Goal: Navigation & Orientation: Find specific page/section

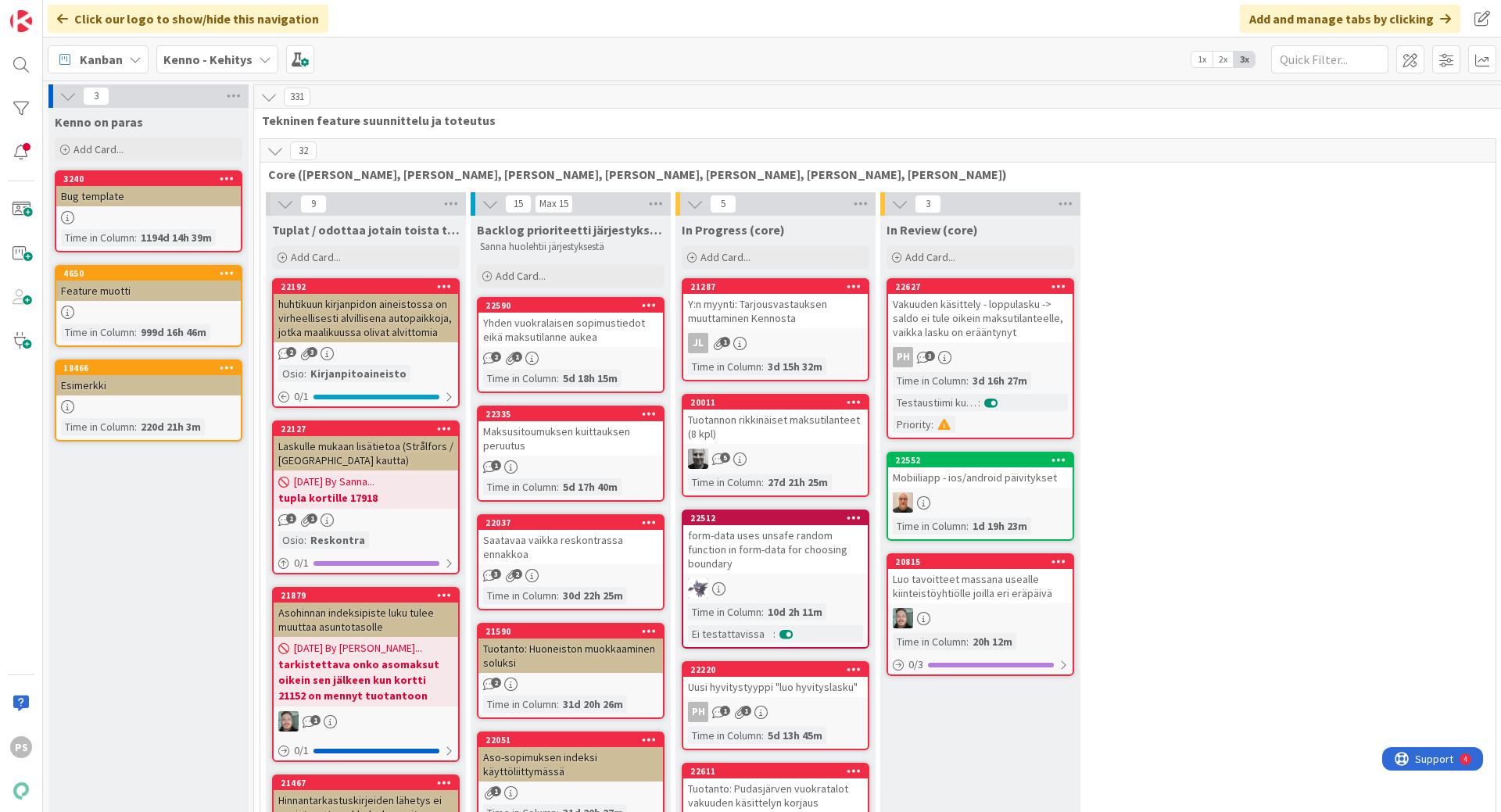
drag, startPoint x: 264, startPoint y: 50, endPoint x: 266, endPoint y: 66, distance: 16.1
click at [264, 50] on div "Kenno - Kehitys" at bounding box center [218, 59] width 122 height 28
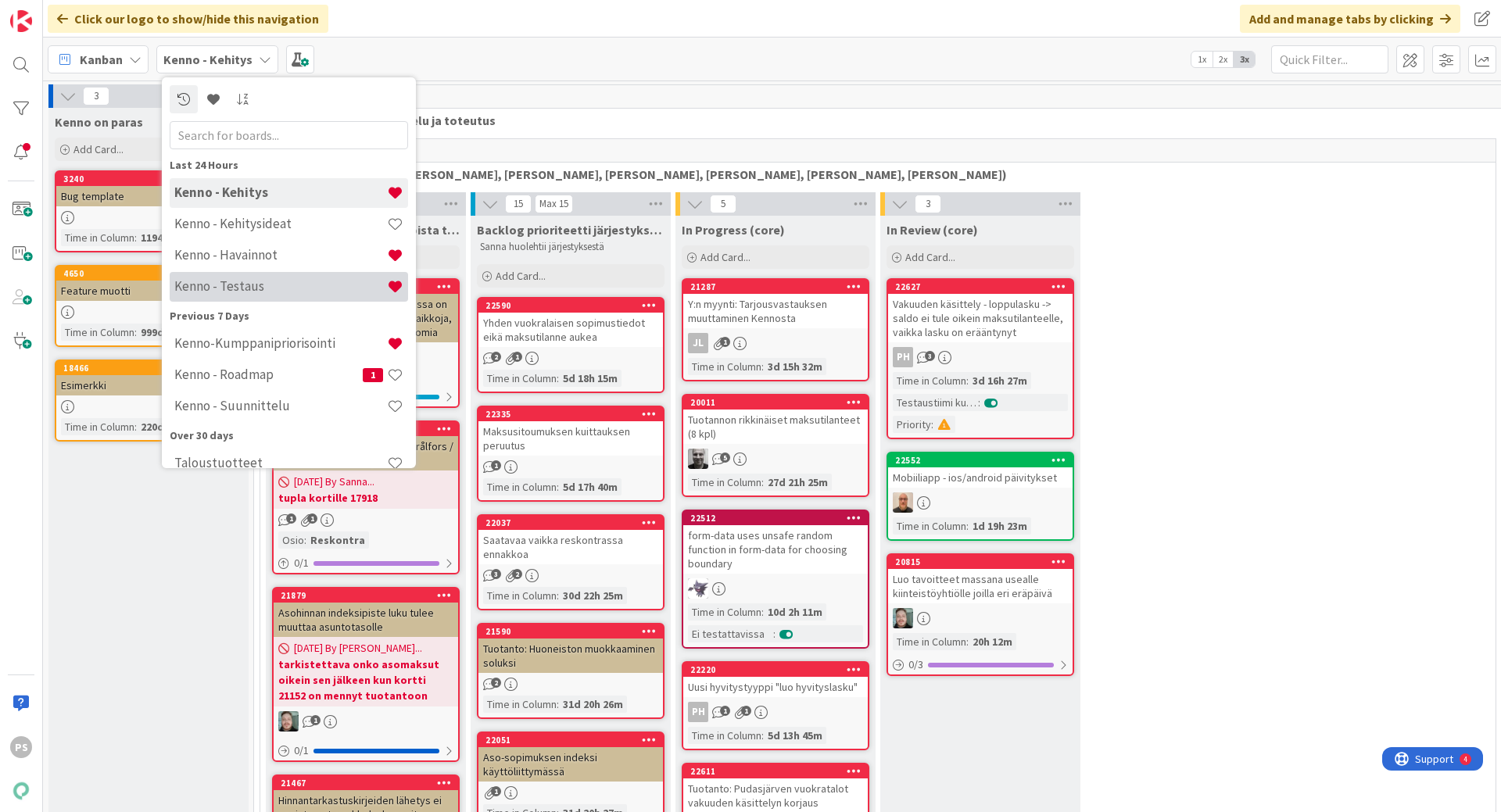
click at [310, 282] on h4 "Kenno - Testaus" at bounding box center [280, 286] width 213 height 15
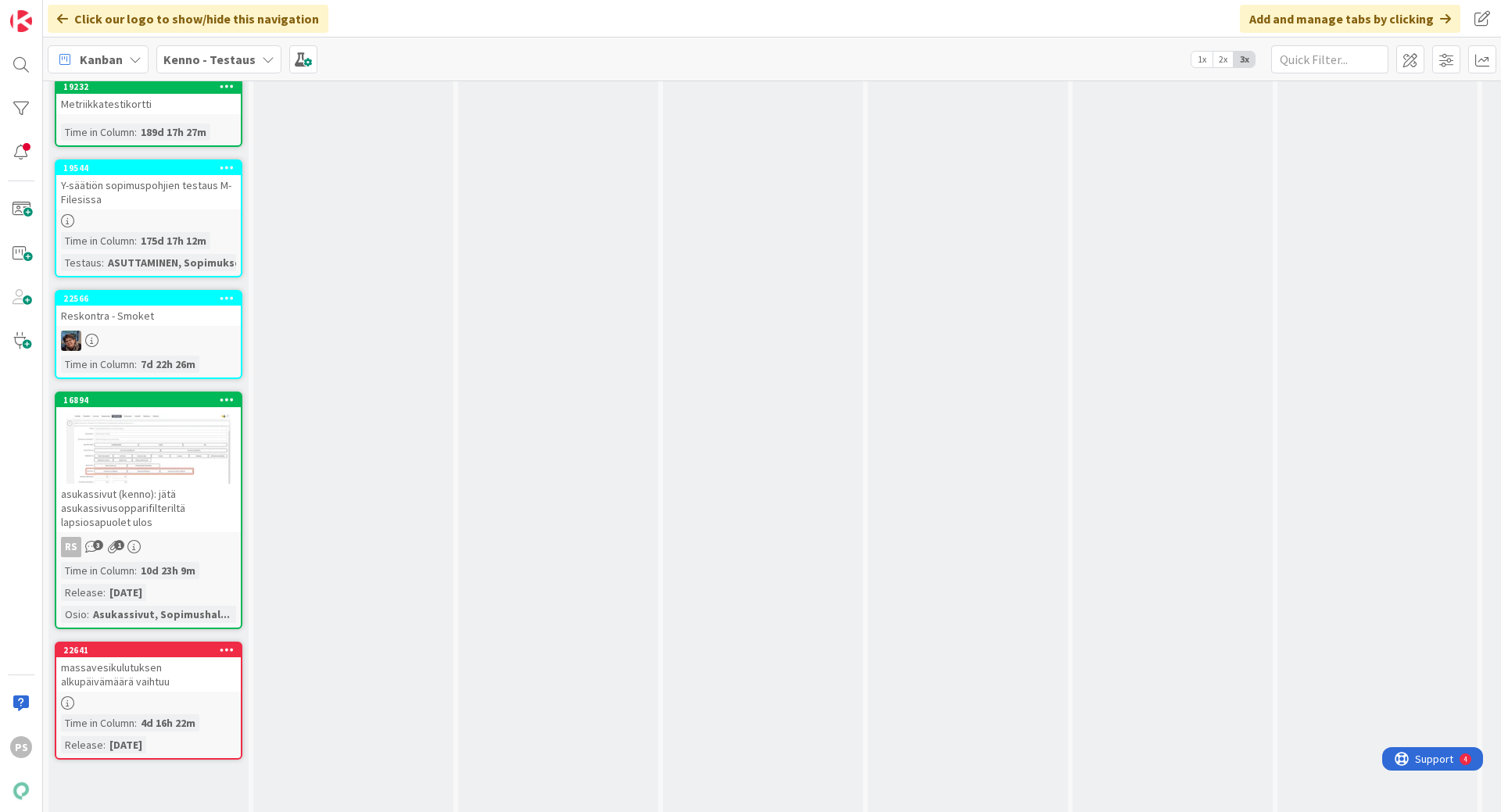
scroll to position [5471, 0]
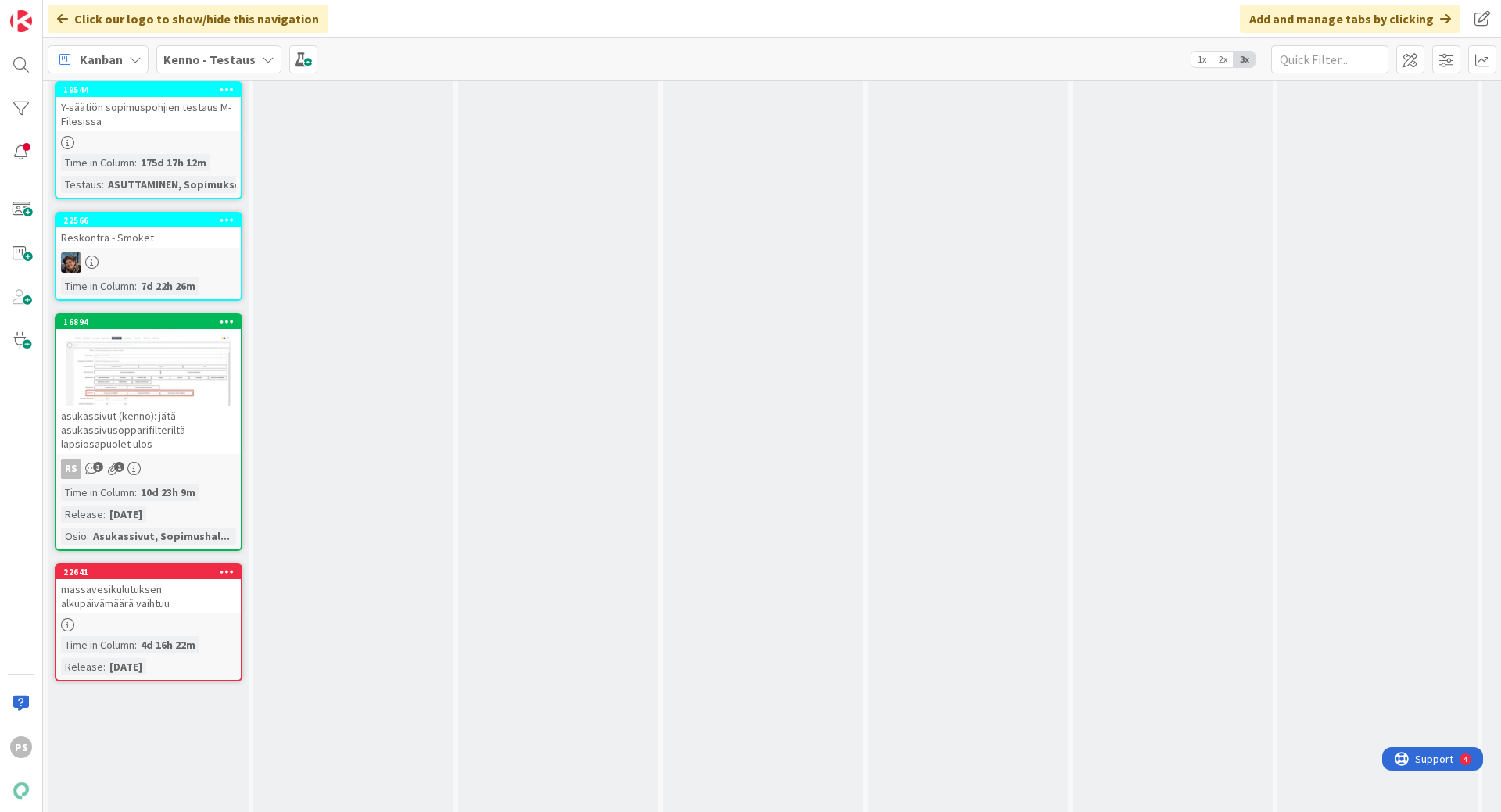
click at [133, 614] on div "massavesikulutuksen alkupäivämäärä vaihtuu" at bounding box center [148, 596] width 185 height 35
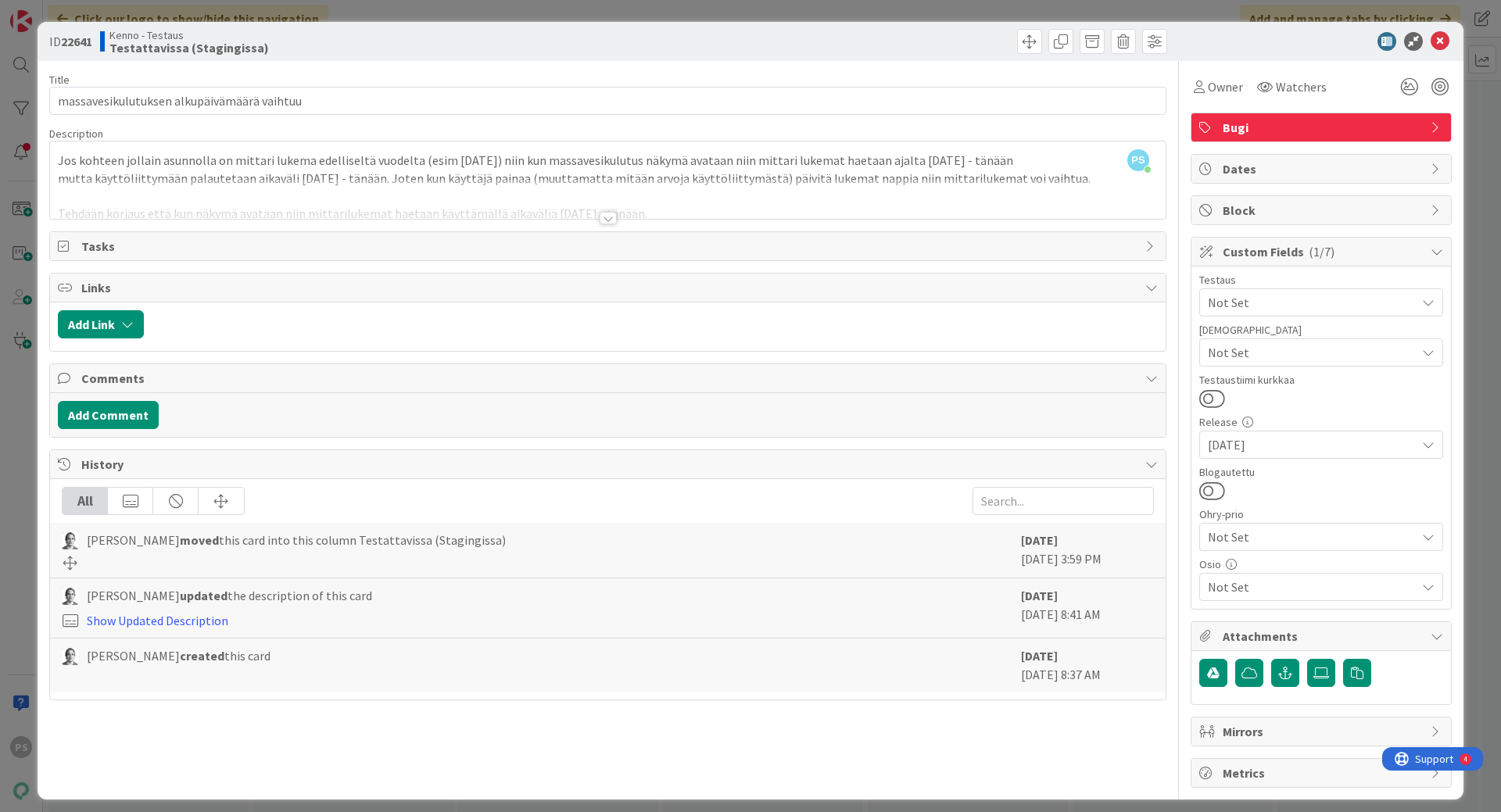
click at [600, 217] on div at bounding box center [608, 218] width 17 height 13
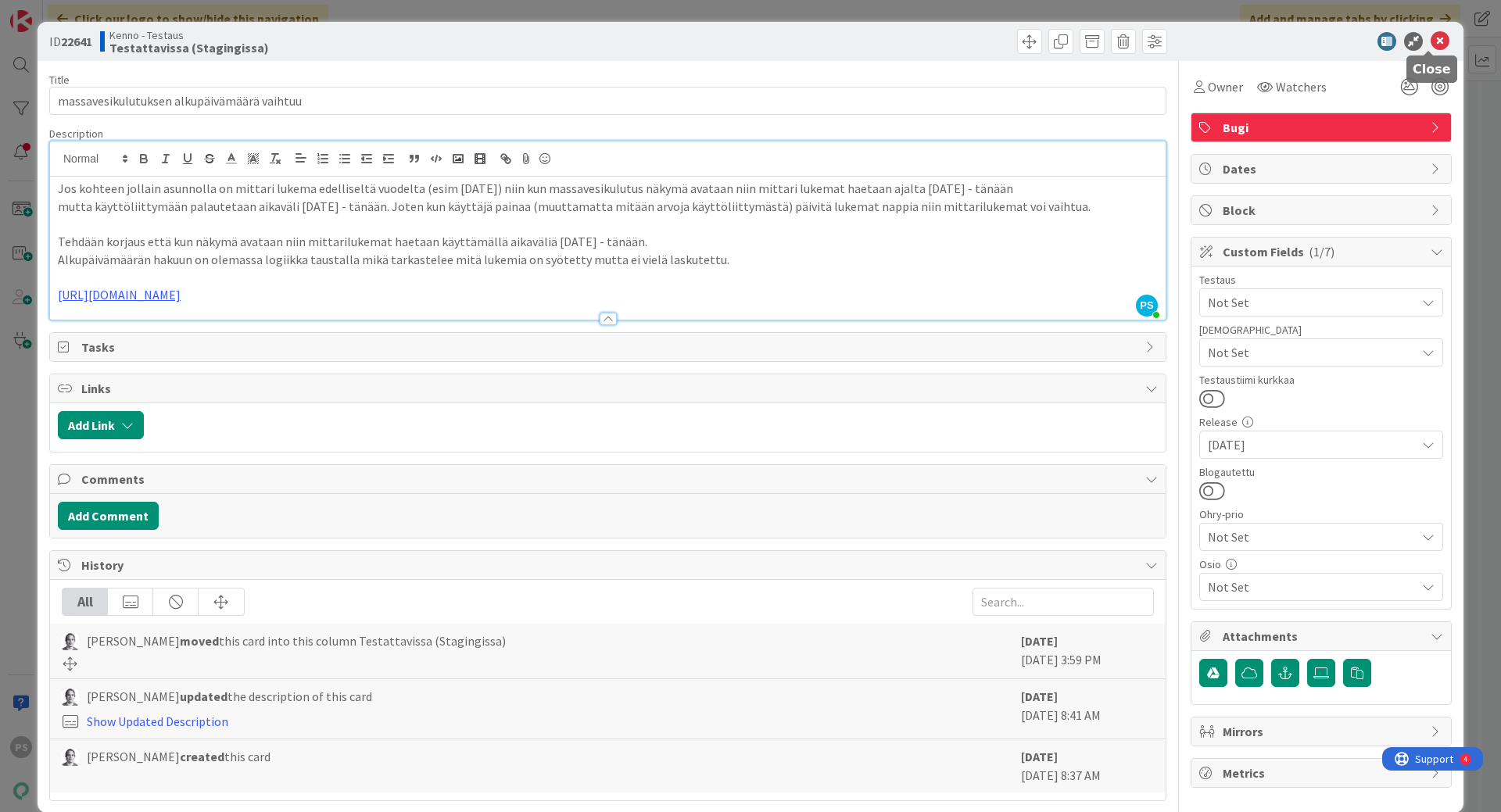
click at [1431, 44] on icon at bounding box center [1440, 41] width 18 height 18
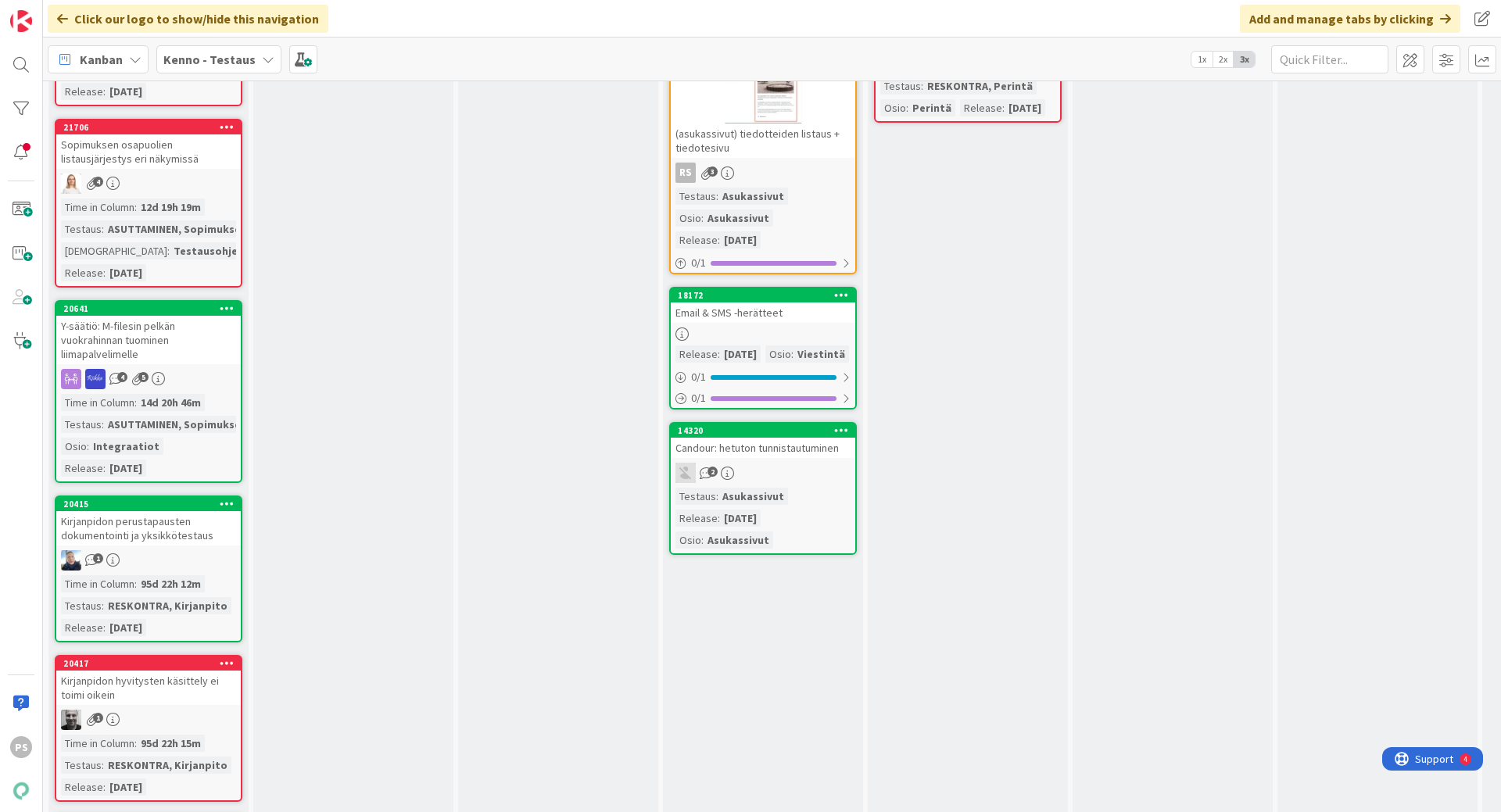
scroll to position [4378, 0]
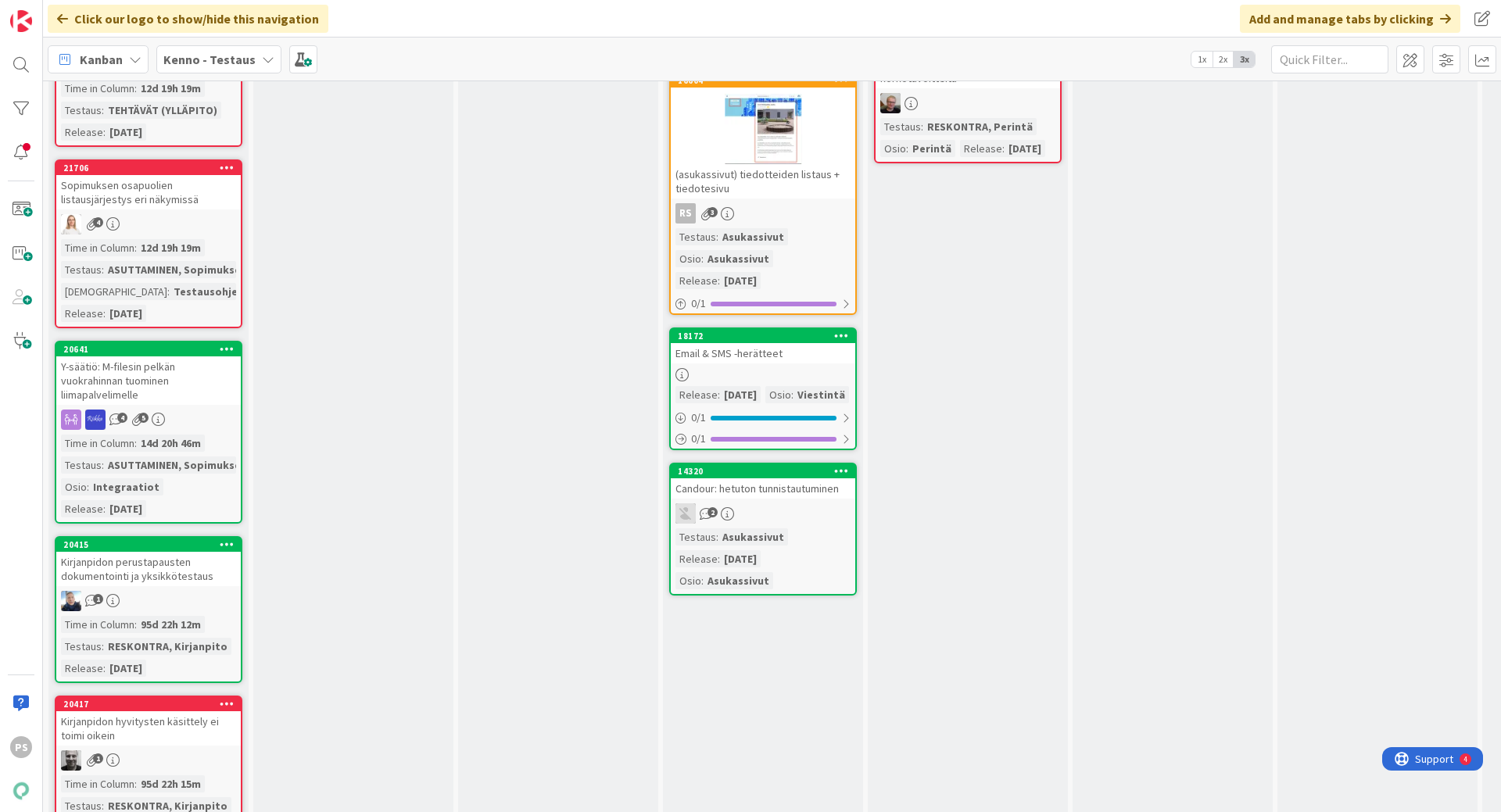
click at [137, 209] on div "Sopimuksen osapuolien listausjärjestys eri näkymissä" at bounding box center [148, 192] width 185 height 35
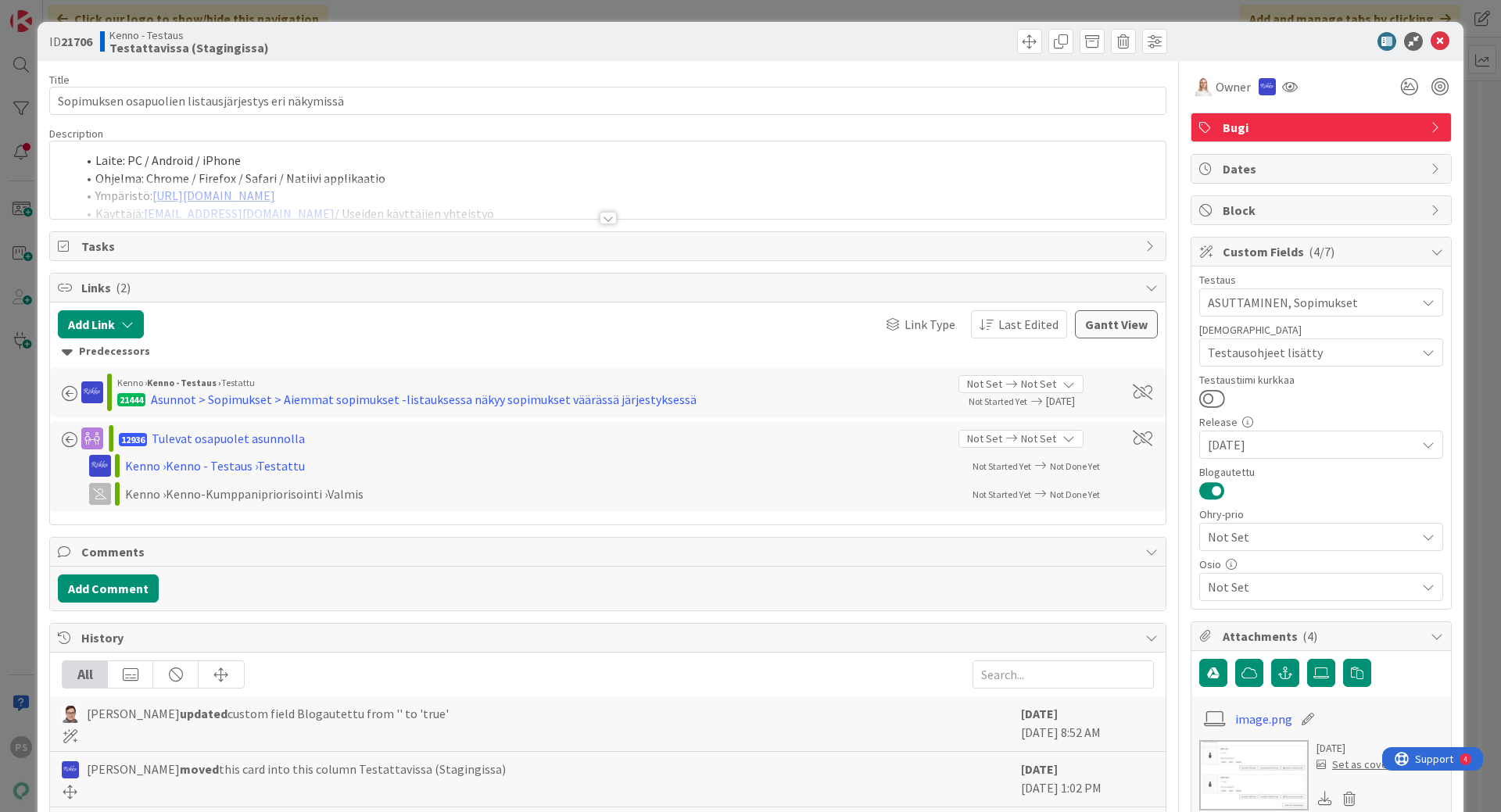
click at [601, 220] on div at bounding box center [608, 218] width 17 height 13
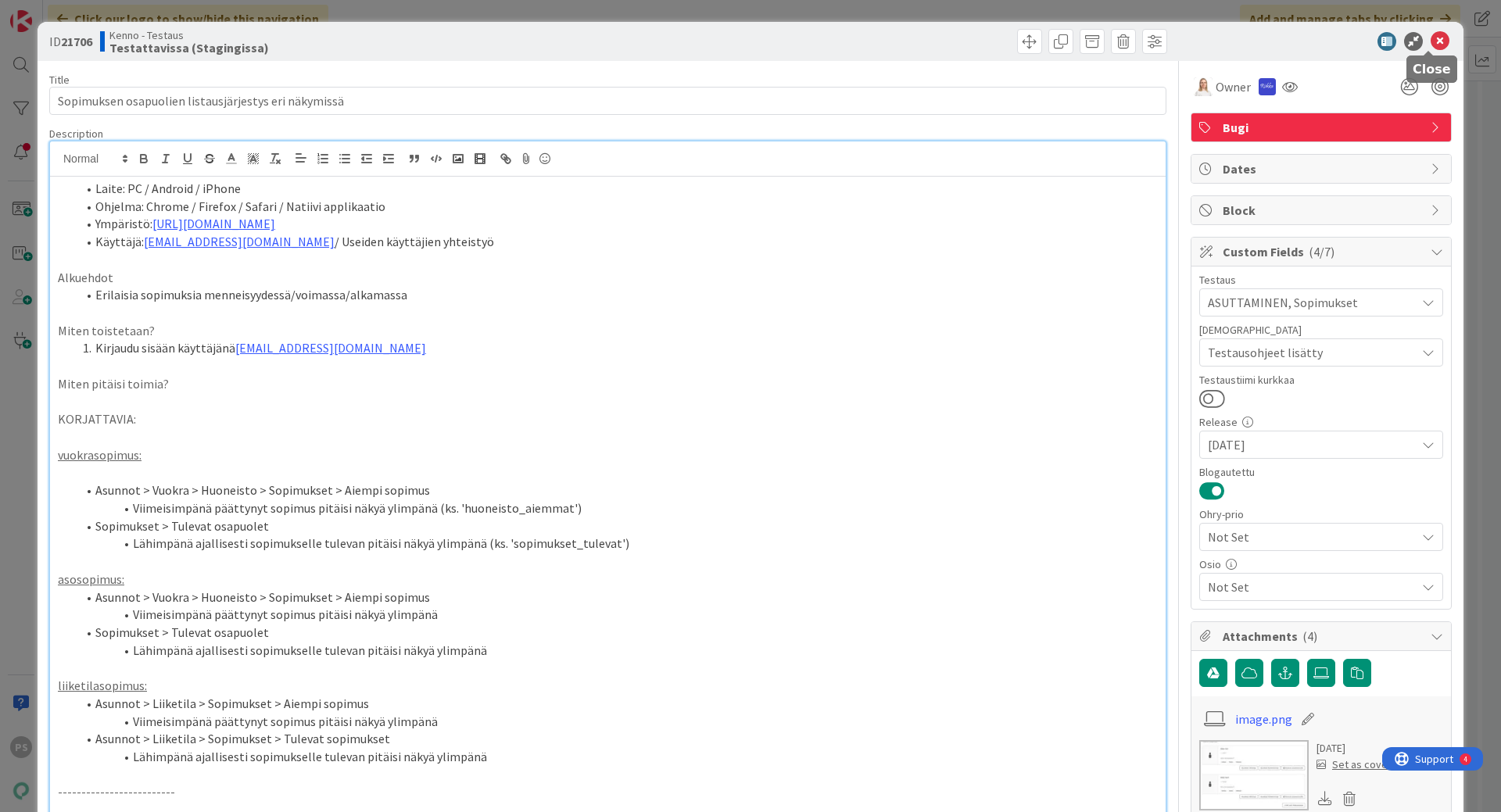
click at [1431, 40] on icon at bounding box center [1440, 41] width 18 height 18
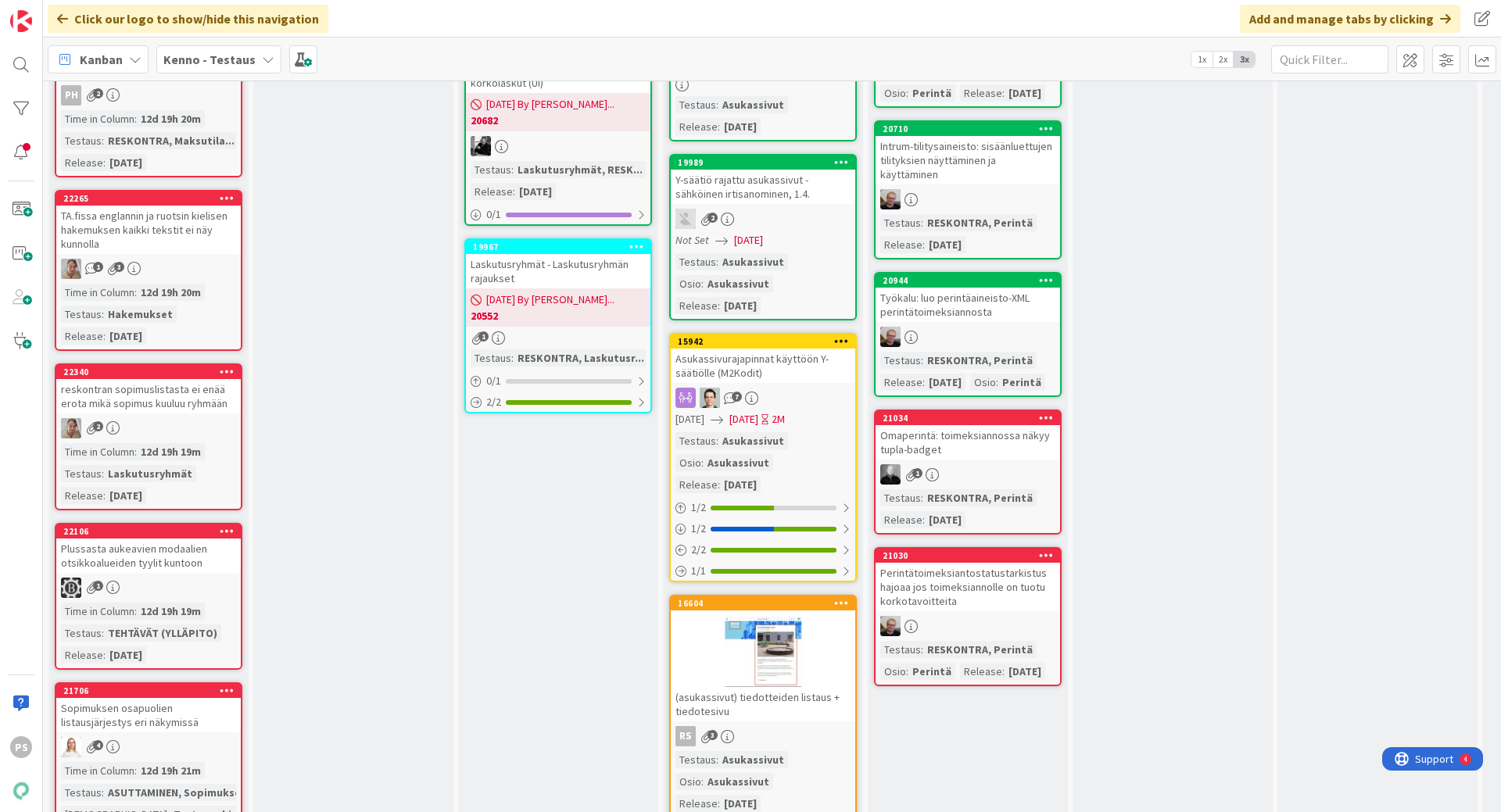
scroll to position [3831, 0]
